Goal: Check status: Check status

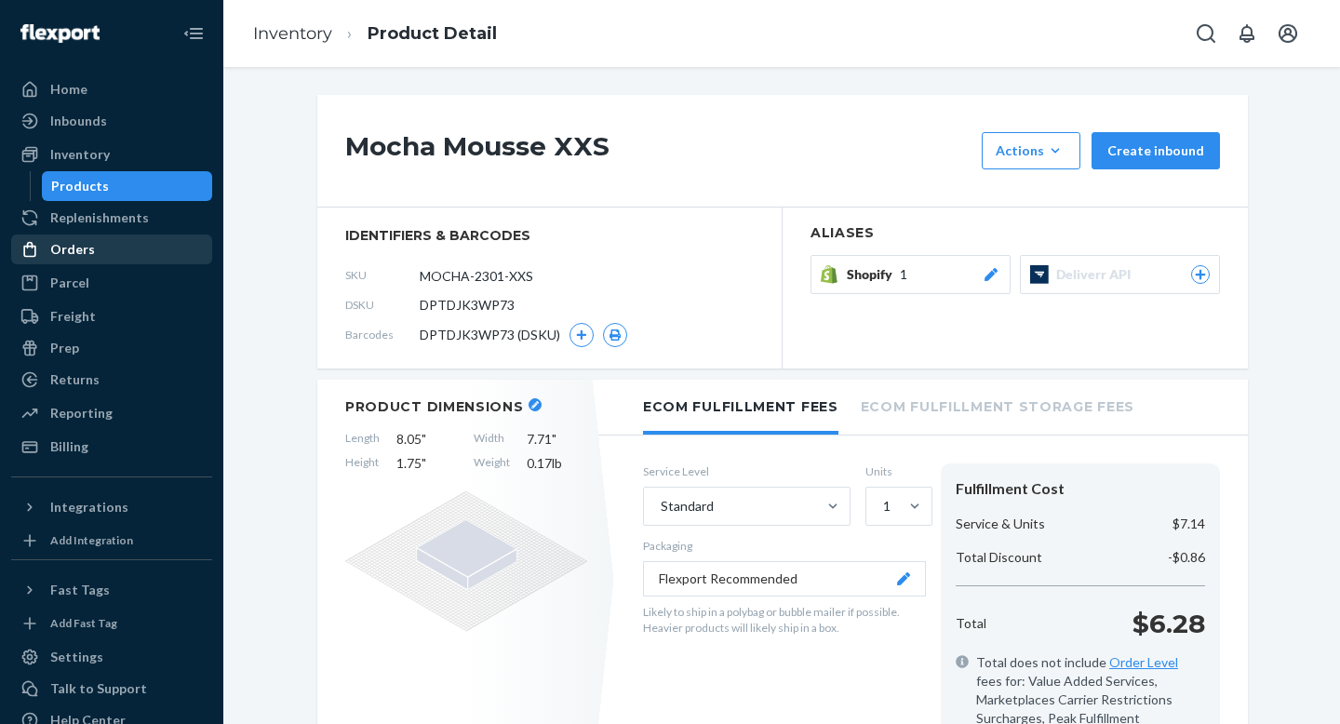
click at [52, 259] on div "Orders" at bounding box center [111, 249] width 197 height 26
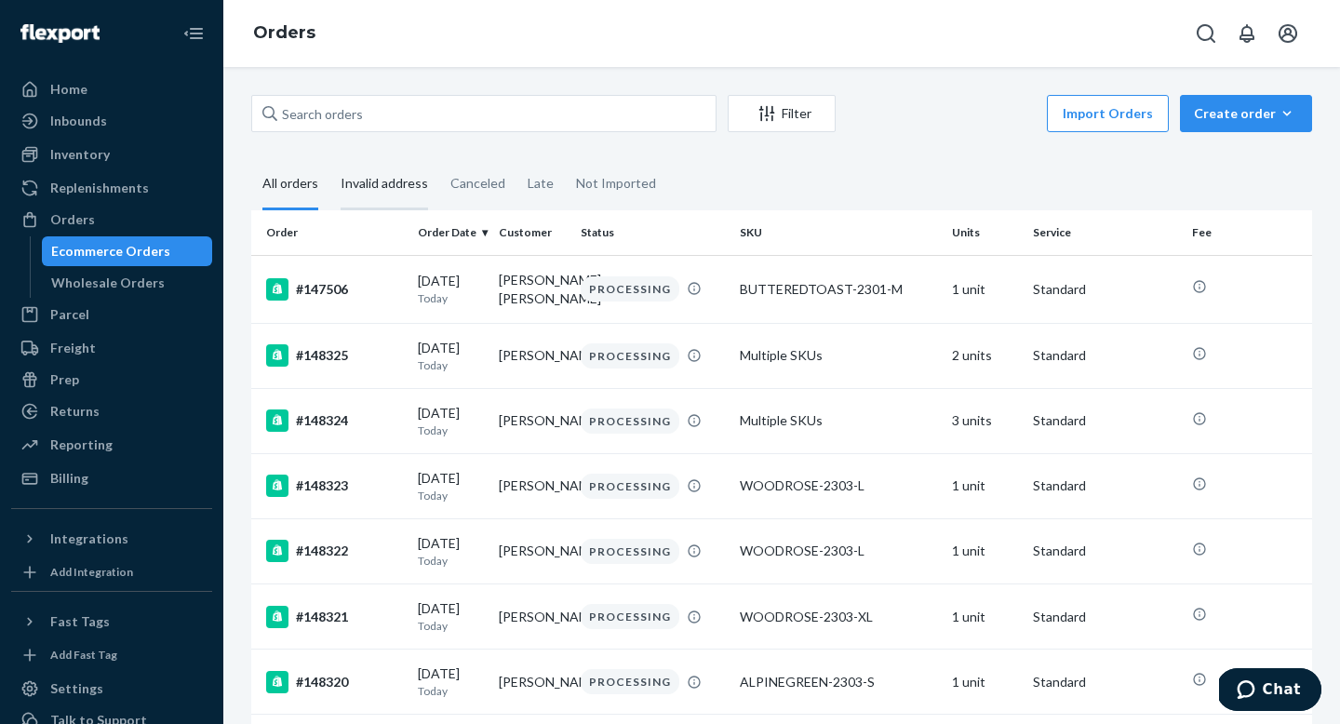
click at [410, 184] on div "Invalid address" at bounding box center [384, 184] width 87 height 51
click at [329, 159] on input "Invalid address" at bounding box center [329, 159] width 0 height 0
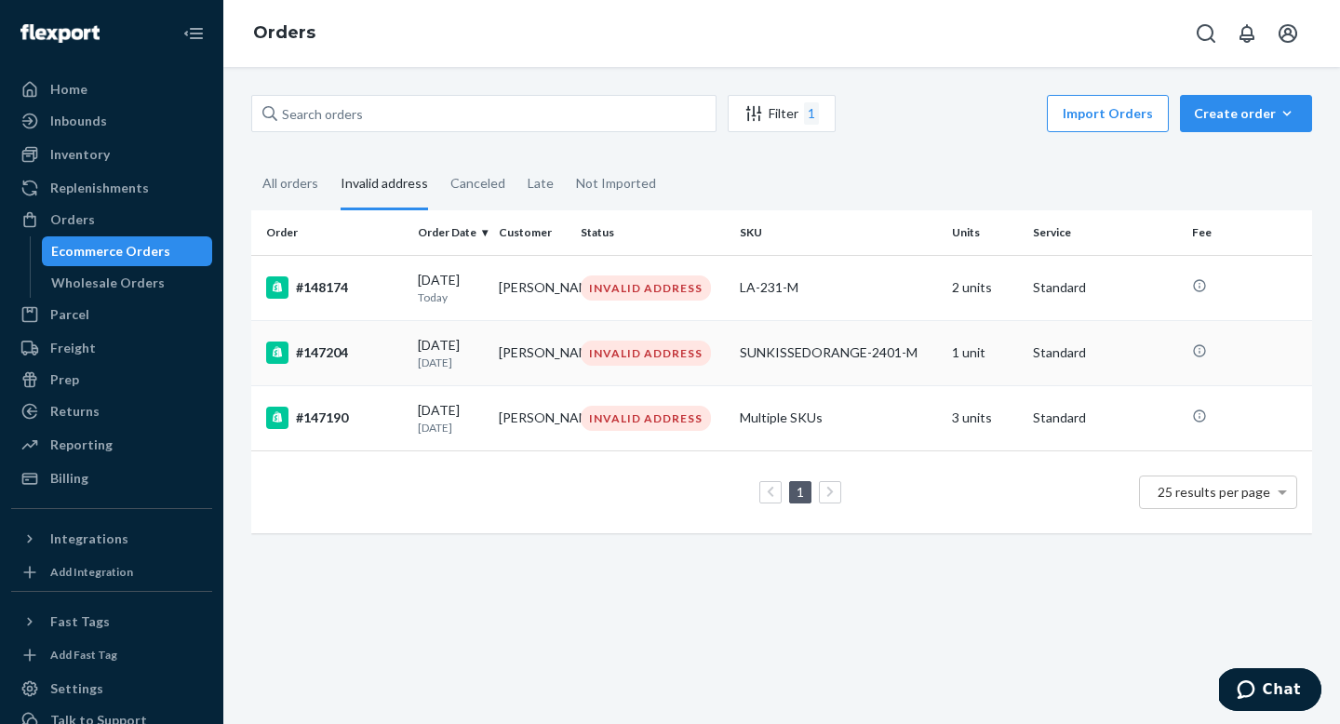
click at [343, 358] on div "#147204" at bounding box center [334, 353] width 137 height 22
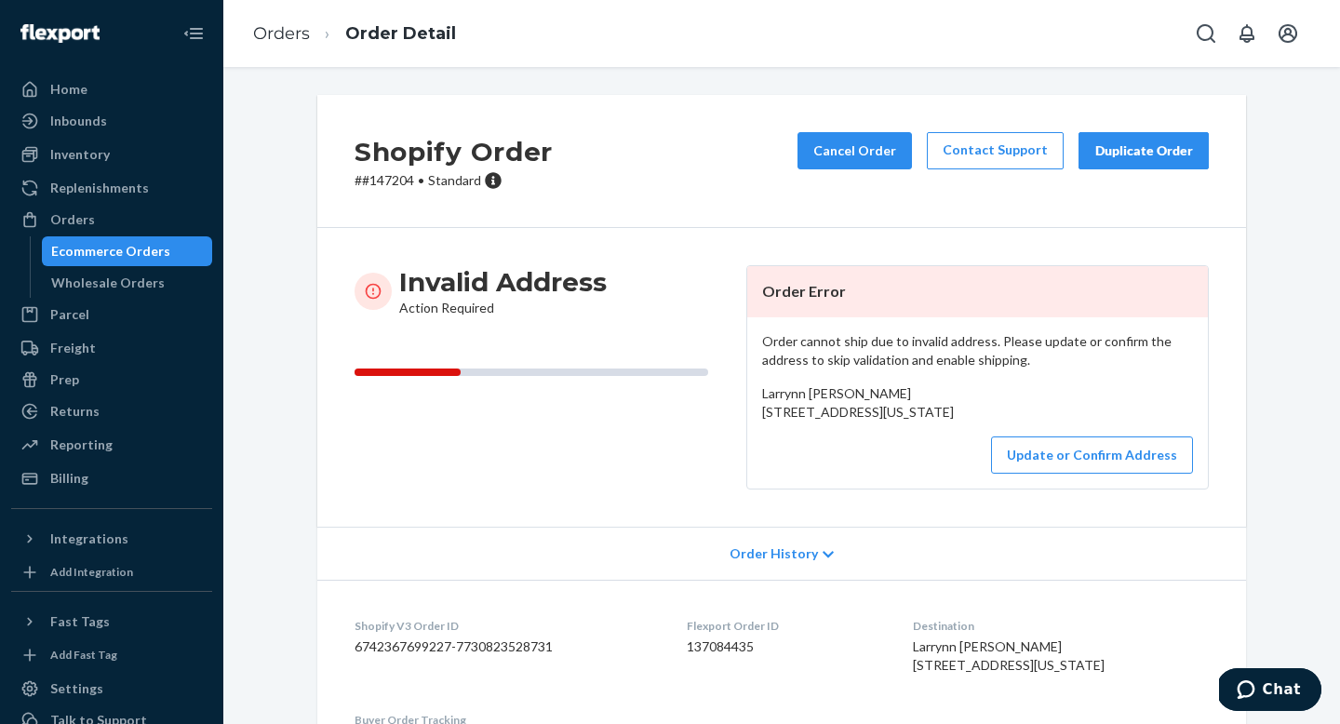
scroll to position [15, 0]
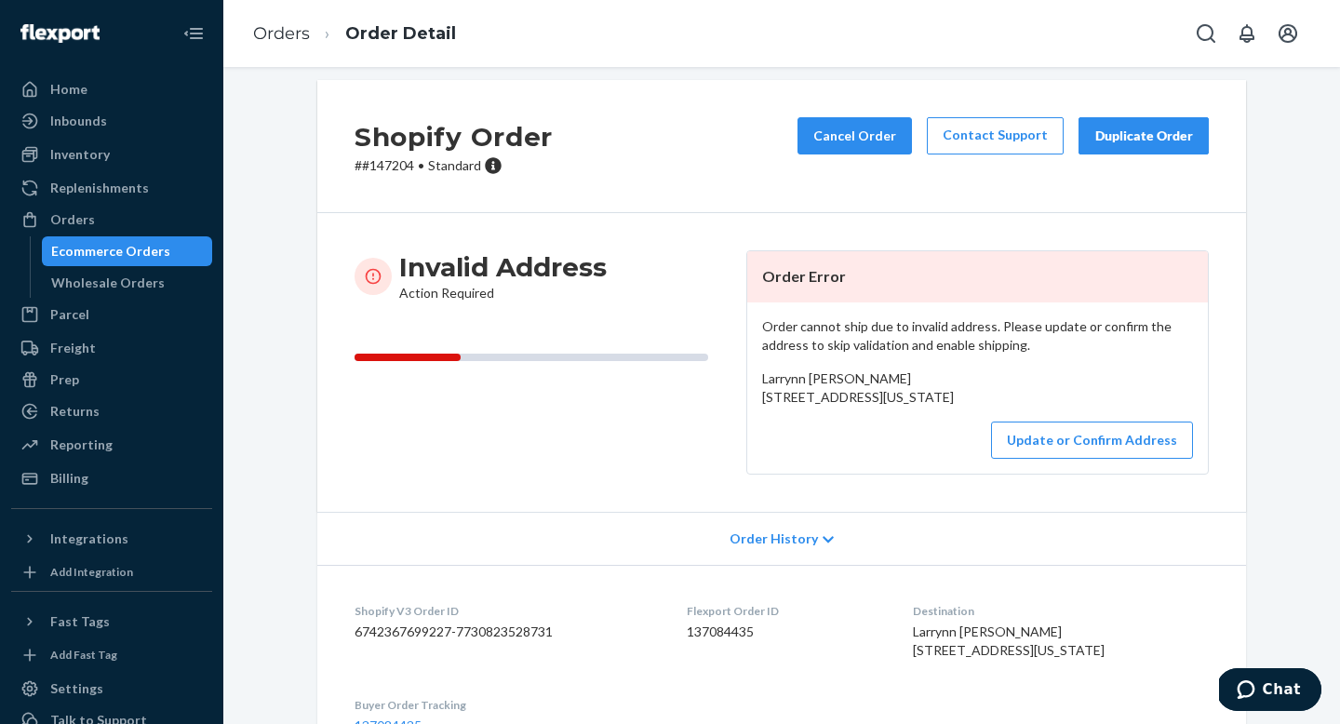
click at [405, 175] on div "Shopify Order # #147204 • Standard Cancel Order Contact Support Duplicate Order" at bounding box center [781, 146] width 929 height 133
copy p "147204"
click at [292, 34] on link "Orders" at bounding box center [281, 33] width 57 height 20
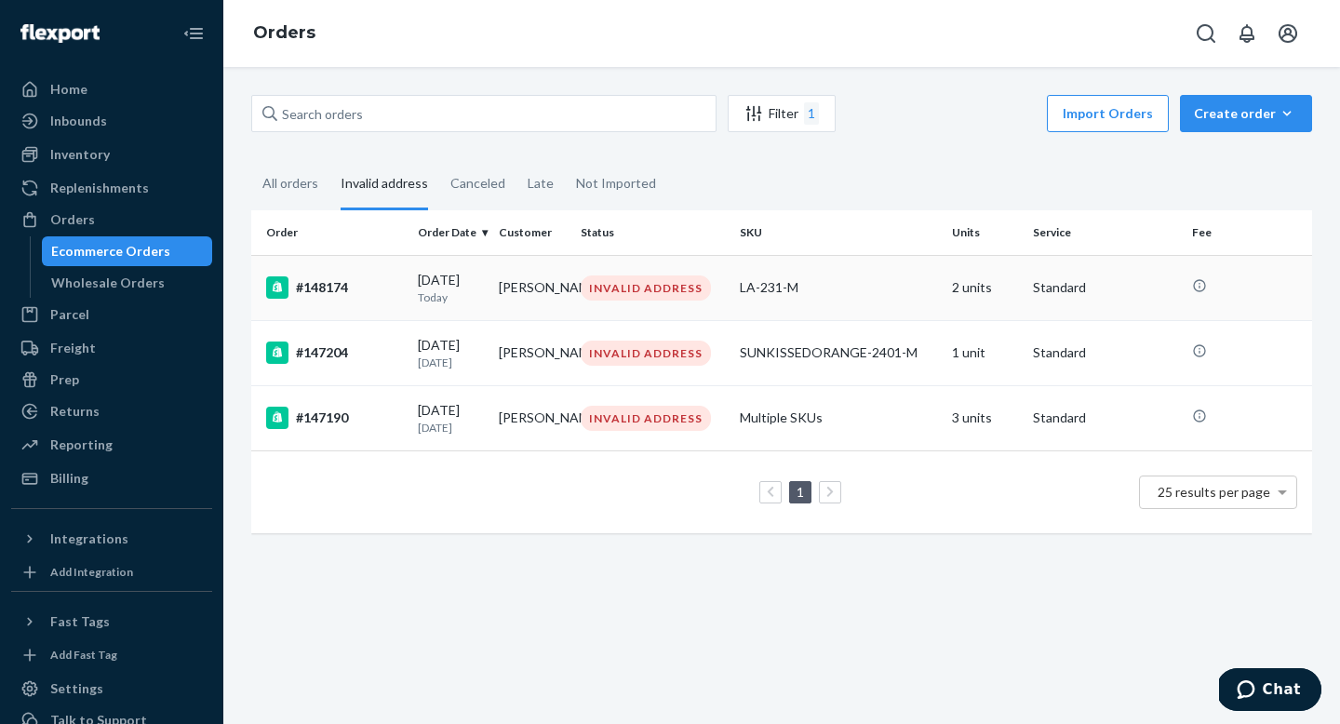
click at [351, 286] on div "#148174" at bounding box center [334, 287] width 137 height 22
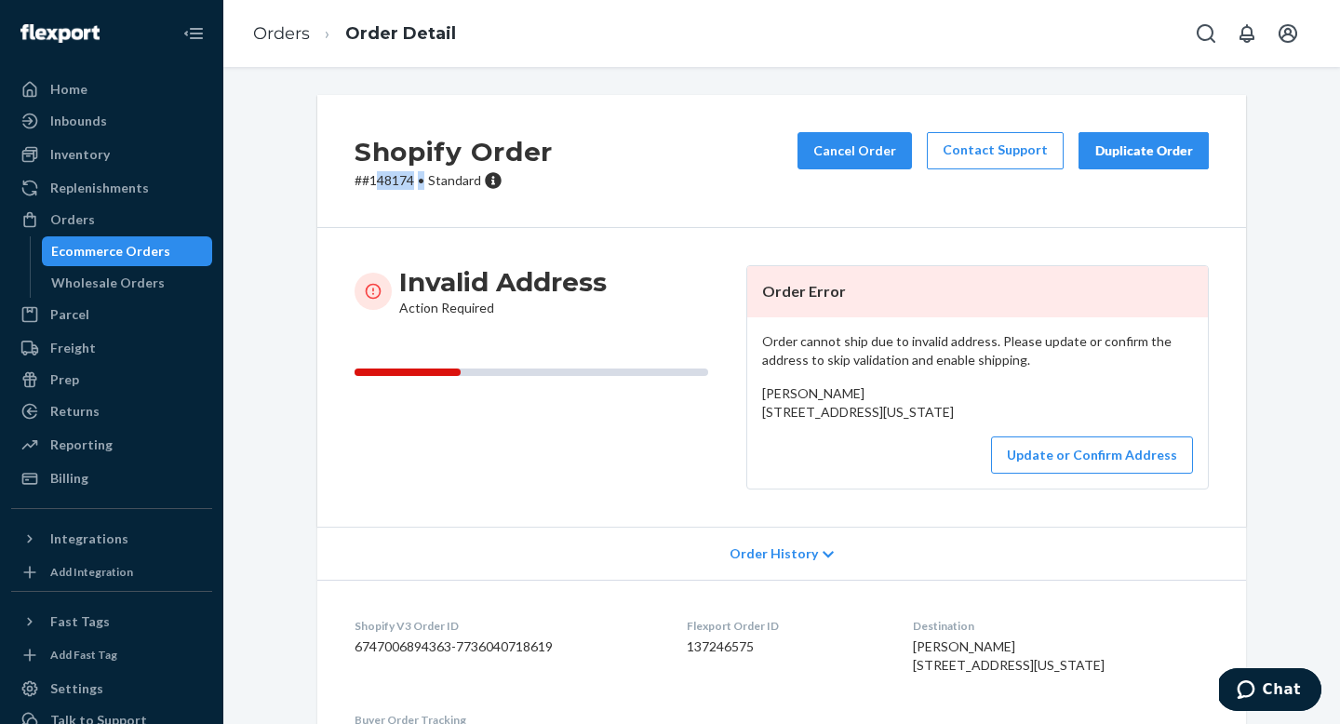
drag, startPoint x: 375, startPoint y: 179, endPoint x: 423, endPoint y: 184, distance: 48.7
click at [423, 184] on p "# #148174 • Standard" at bounding box center [454, 180] width 198 height 19
drag, startPoint x: 370, startPoint y: 181, endPoint x: 416, endPoint y: 181, distance: 46.5
click at [416, 181] on p "# #148174 • Standard" at bounding box center [454, 180] width 198 height 19
copy p "148174"
